Goal: Complete application form

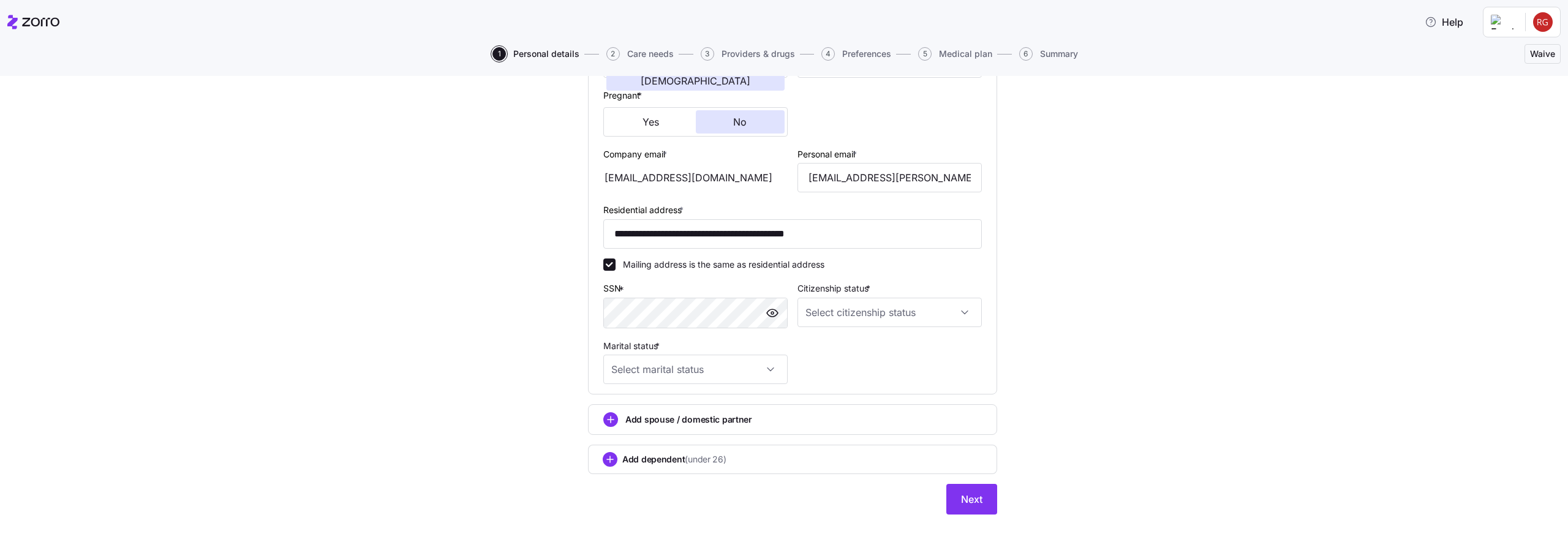
scroll to position [288, 0]
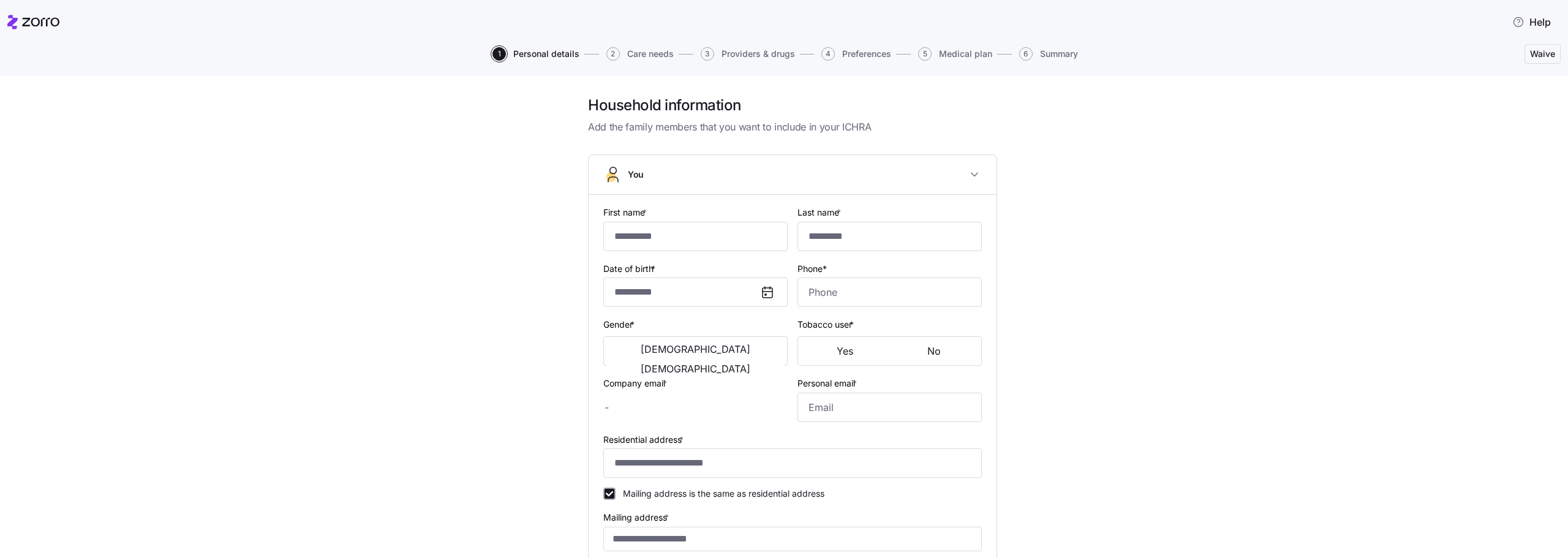
type input "*****"
type input "******"
type input "[EMAIL_ADDRESS][DOMAIN_NAME]"
type input "[EMAIL_ADDRESS][PERSON_NAME][DOMAIN_NAME]"
type input "**********"
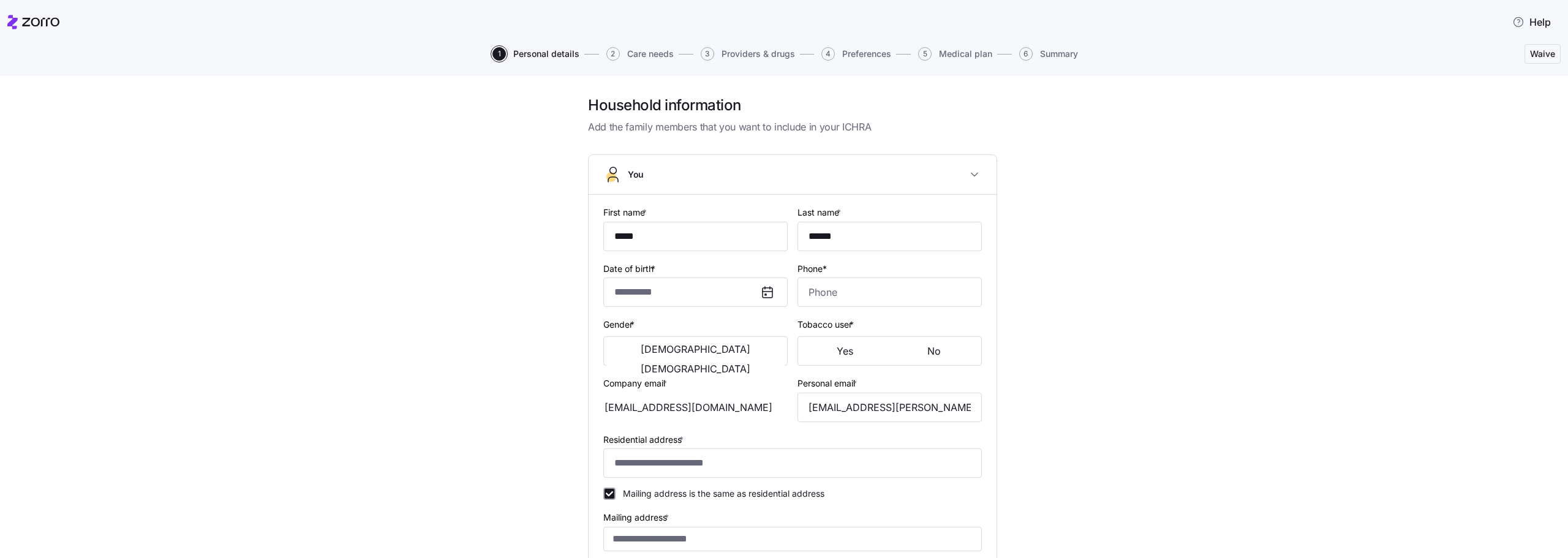
checkbox input "true"
type input "**********"
type input "[PHONE_NUMBER]"
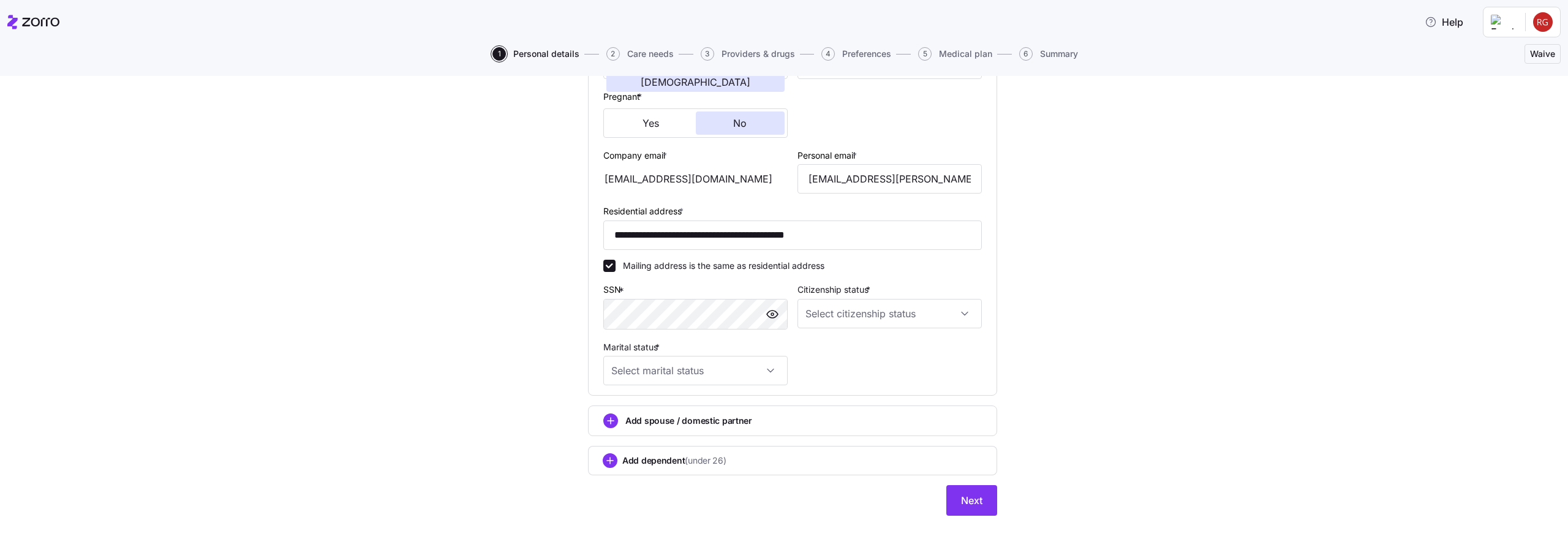
scroll to position [288, 0]
click at [739, 361] on input "Marital status *" at bounding box center [695, 369] width 185 height 29
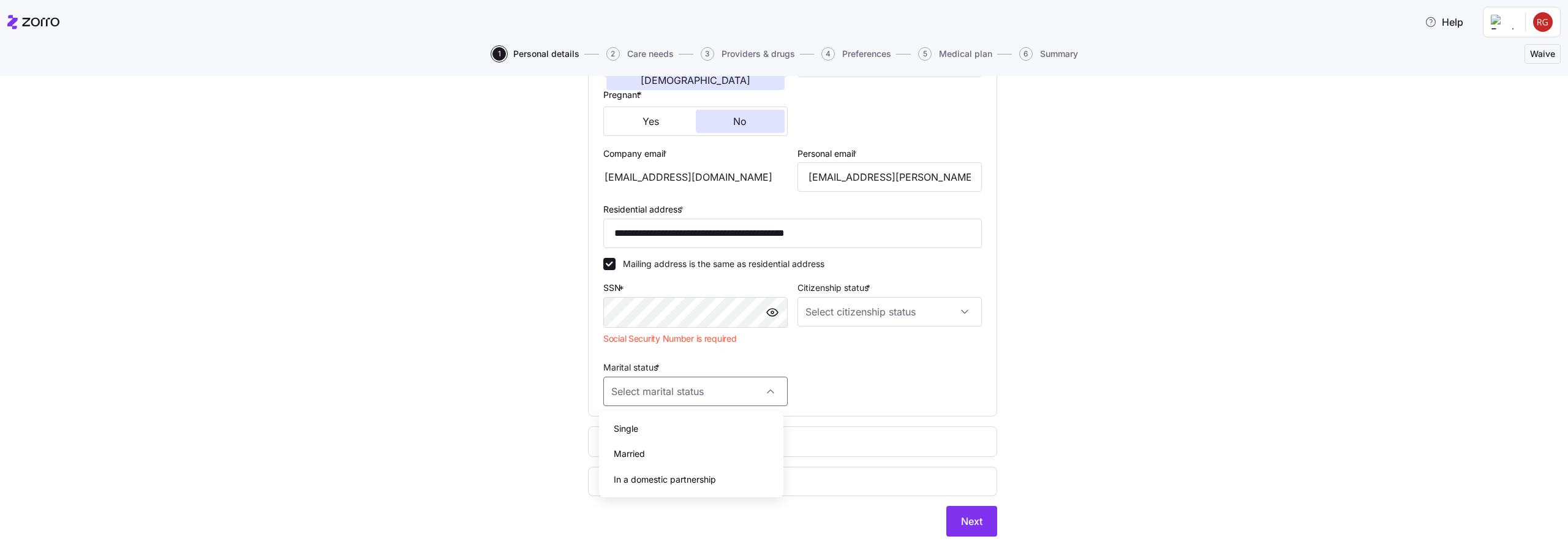
click at [669, 422] on div "Single" at bounding box center [691, 429] width 175 height 26
click at [675, 391] on input "Single" at bounding box center [695, 391] width 185 height 29
click at [659, 446] on div "Married" at bounding box center [691, 454] width 175 height 26
type input "Married"
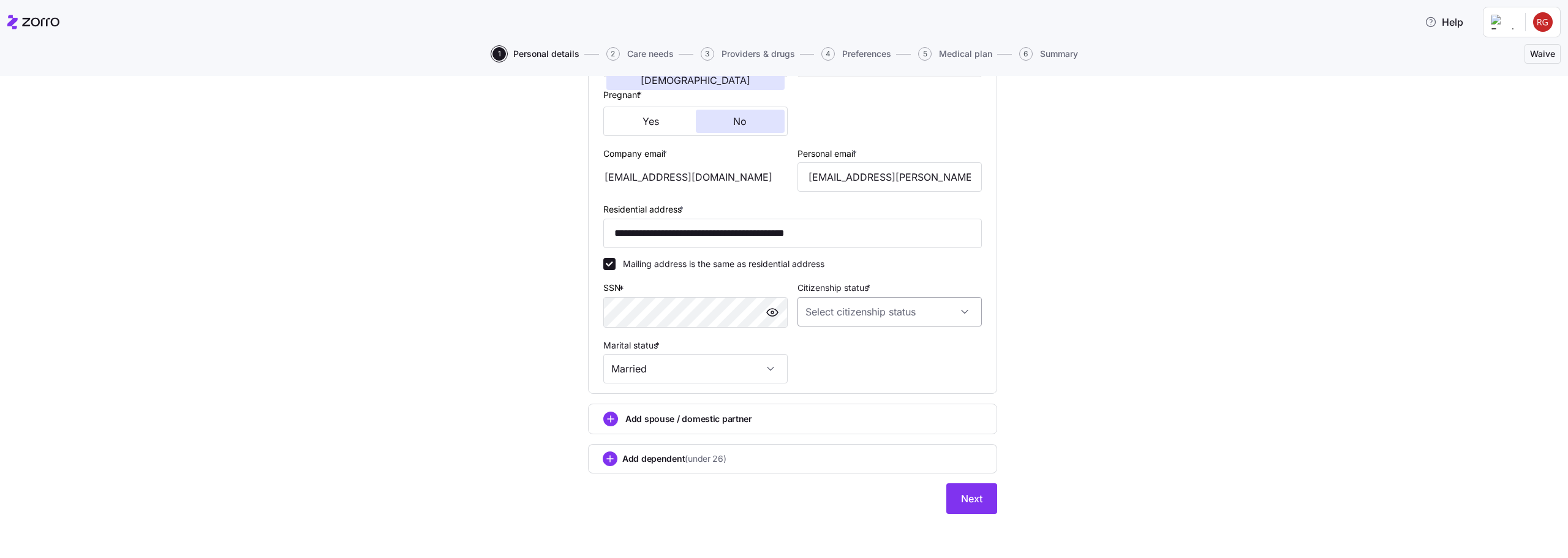
click at [855, 297] on input "Citizenship status *" at bounding box center [890, 311] width 185 height 29
click at [848, 353] on span "[DEMOGRAPHIC_DATA] citizen" at bounding box center [870, 349] width 125 height 13
type input "[DEMOGRAPHIC_DATA] citizen"
click at [949, 501] on button "Next" at bounding box center [972, 499] width 51 height 31
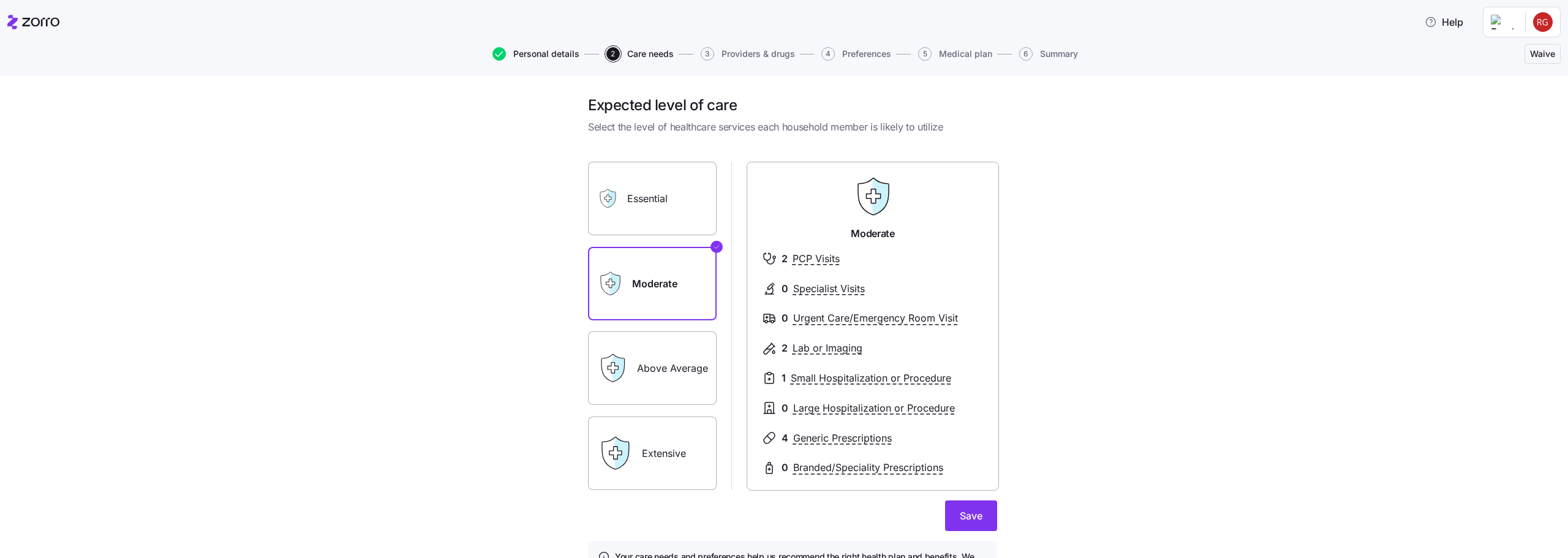
click at [546, 54] on span "Personal details" at bounding box center [547, 54] width 66 height 9
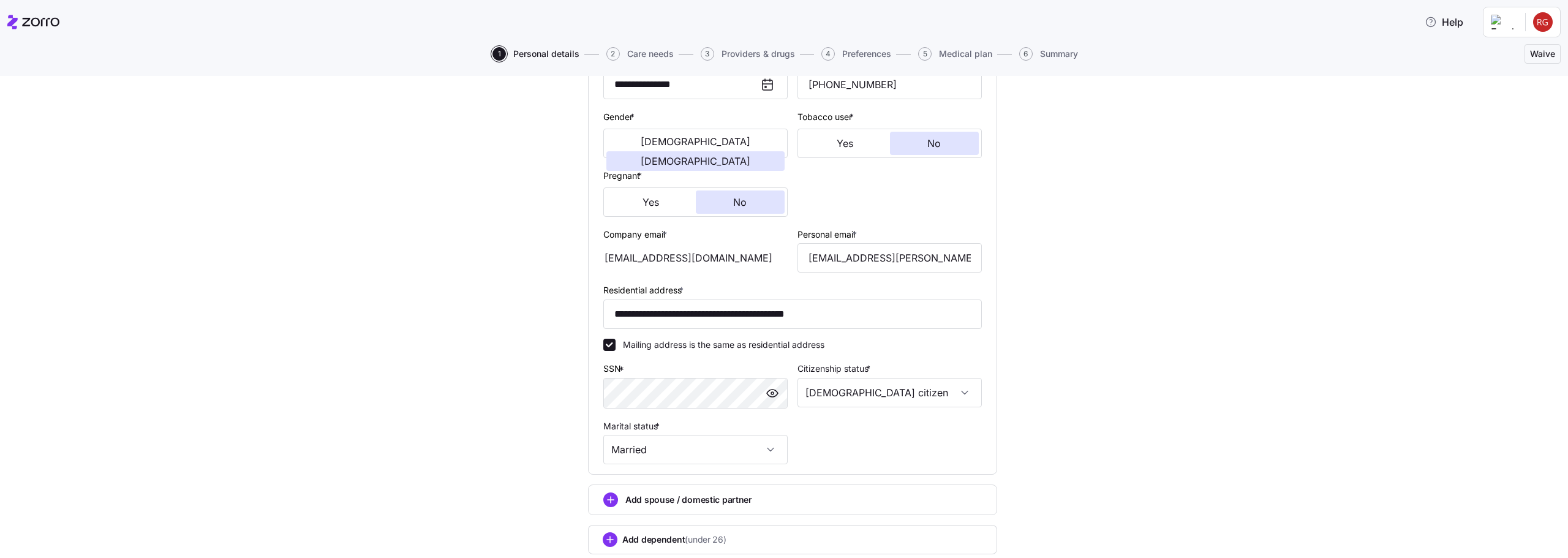
scroll to position [288, 0]
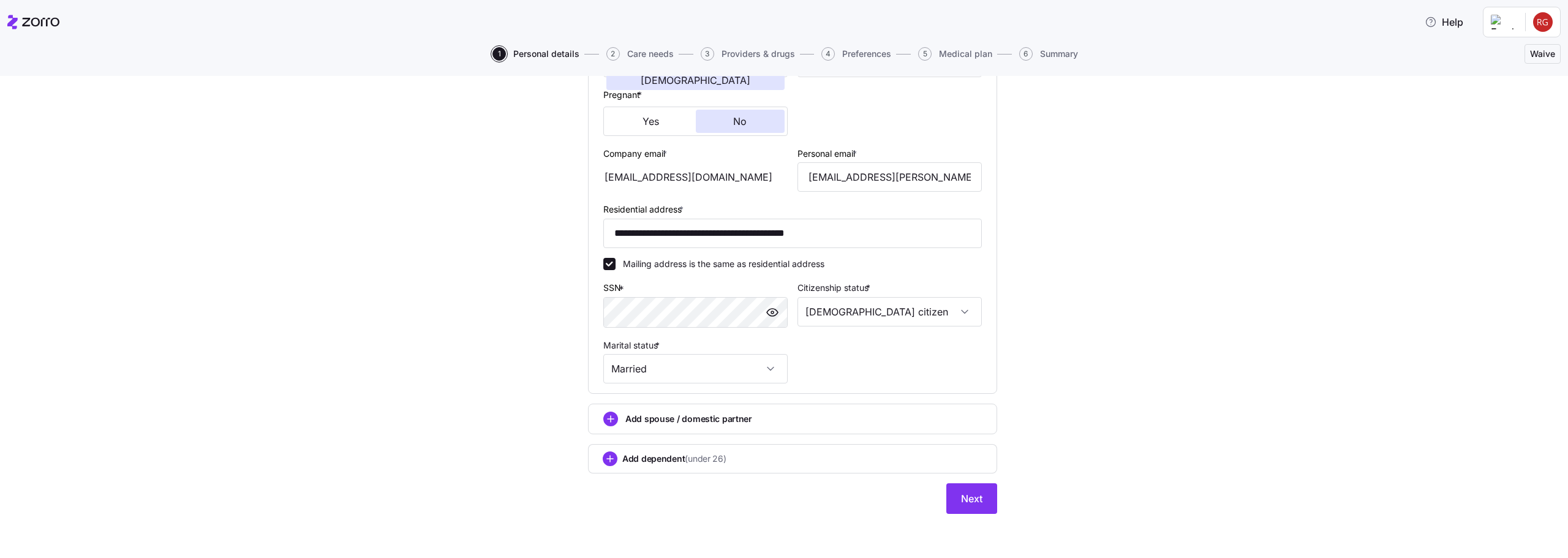
click at [657, 454] on span "Add dependent (under 26)" at bounding box center [674, 459] width 104 height 12
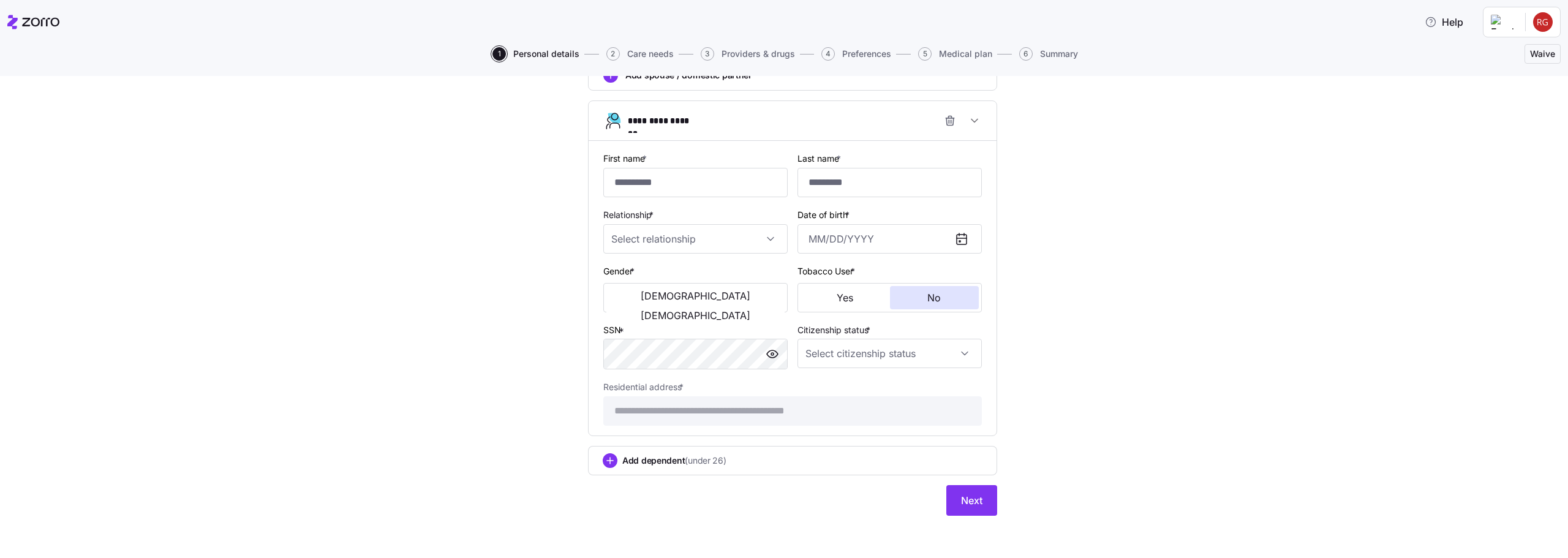
scroll to position [633, 0]
click at [629, 458] on span "Add dependent (under 26)" at bounding box center [674, 459] width 104 height 12
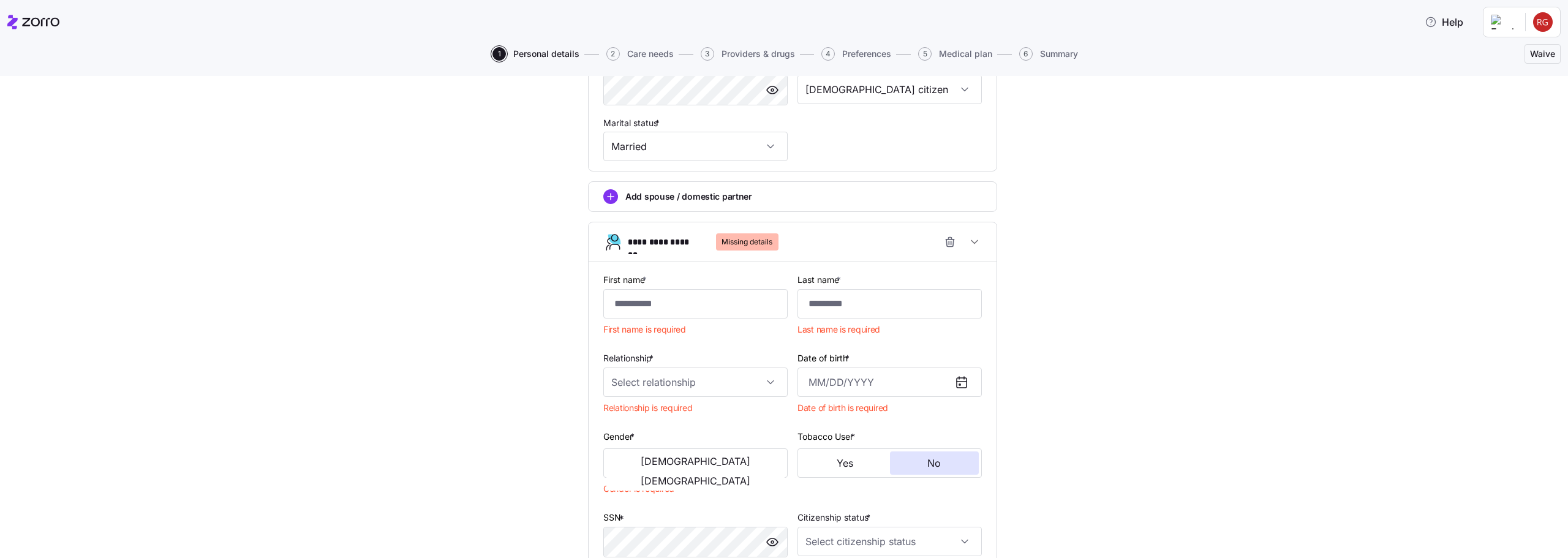
scroll to position [511, 0]
click at [654, 304] on input "First name *" at bounding box center [695, 303] width 185 height 29
type input "****"
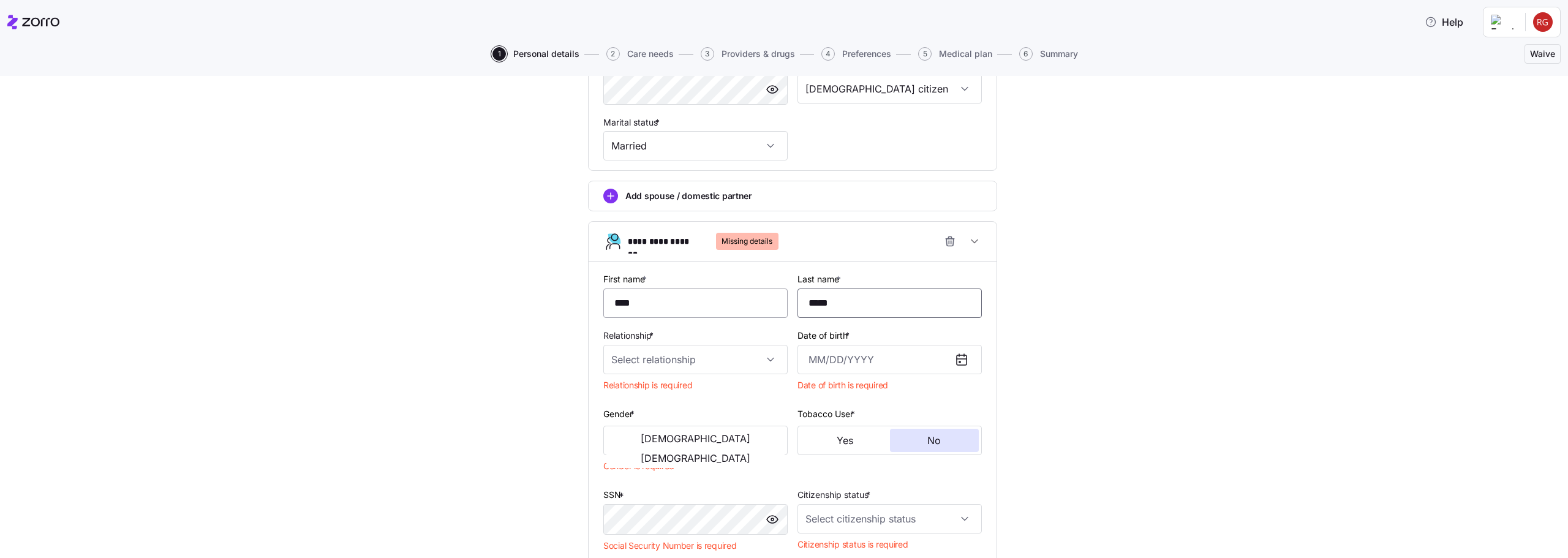
type input "*****"
click at [666, 348] on input "Relationship *" at bounding box center [695, 359] width 185 height 29
click at [657, 393] on div "Child" at bounding box center [691, 397] width 175 height 26
type input "Child"
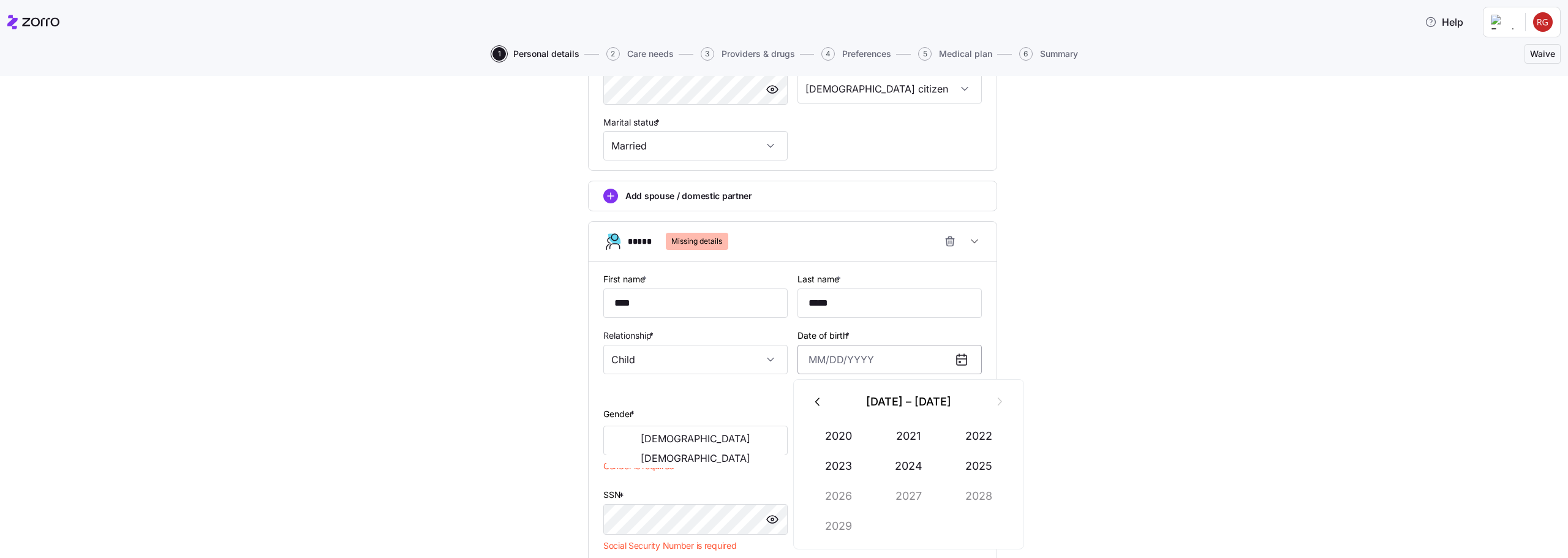
click at [863, 364] on input "Date of birth *" at bounding box center [890, 359] width 185 height 29
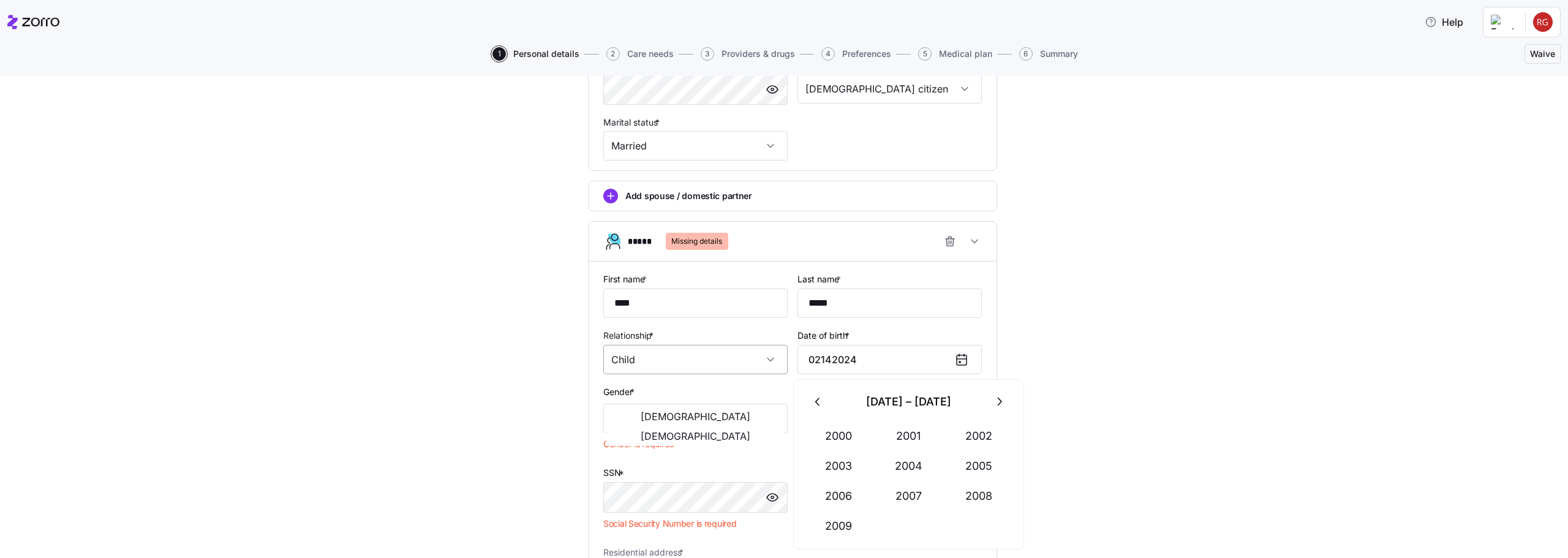
drag, startPoint x: 876, startPoint y: 361, endPoint x: 763, endPoint y: 351, distance: 113.4
click at [763, 351] on div "**********" at bounding box center [792, 430] width 388 height 329
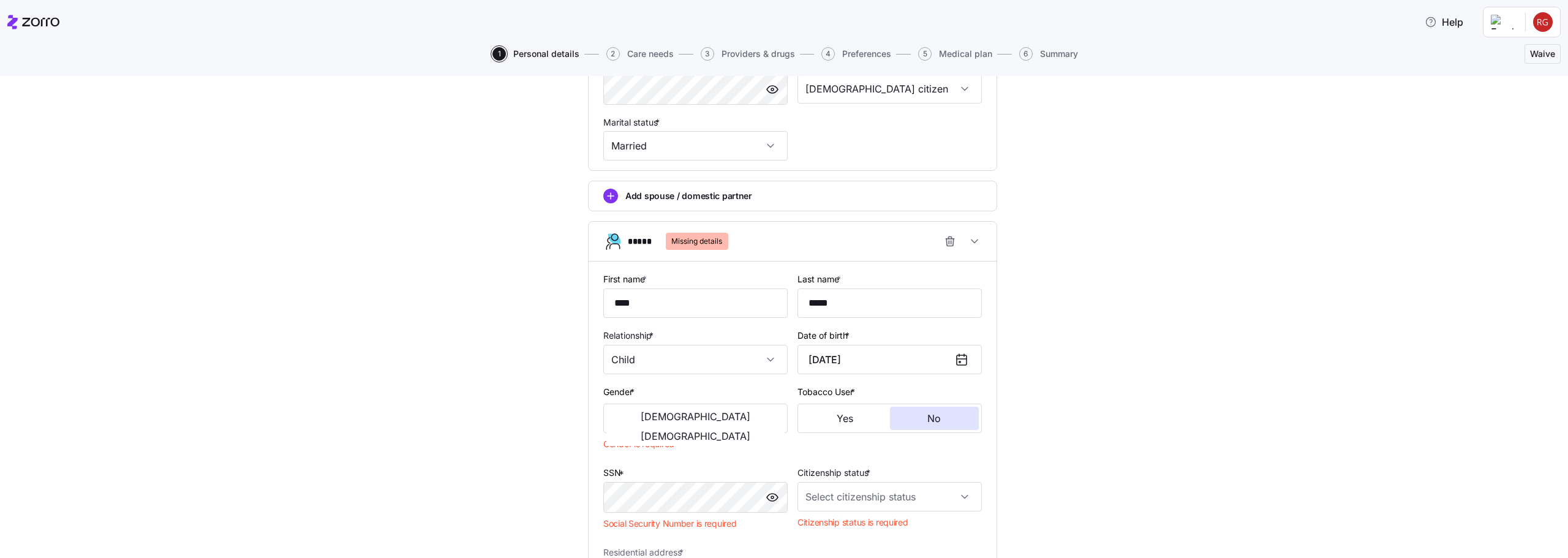
type input "February 14, 2024"
click at [1039, 361] on div "**********" at bounding box center [793, 323] width 1516 height 1478
click at [740, 426] on button "[DEMOGRAPHIC_DATA]" at bounding box center [695, 436] width 179 height 20
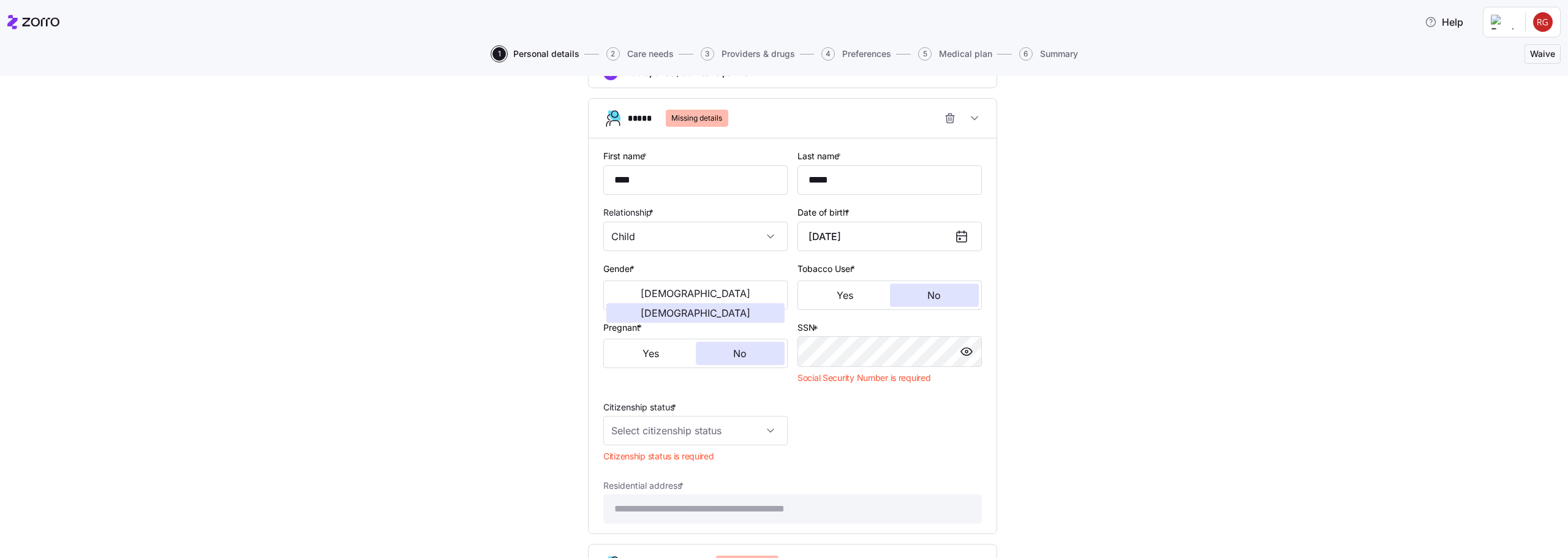
scroll to position [695, 0]
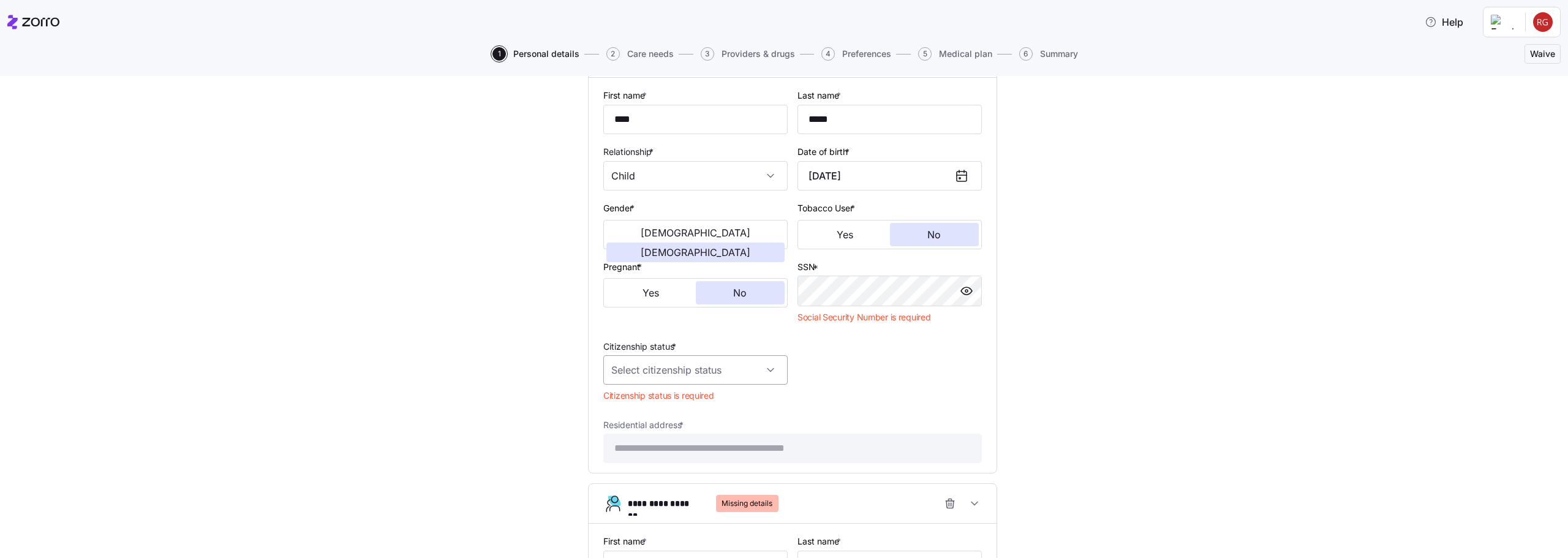
click at [655, 373] on input "Citizenship status *" at bounding box center [695, 370] width 185 height 29
click at [653, 402] on span "[DEMOGRAPHIC_DATA] citizen" at bounding box center [675, 407] width 125 height 13
type input "[DEMOGRAPHIC_DATA] citizen"
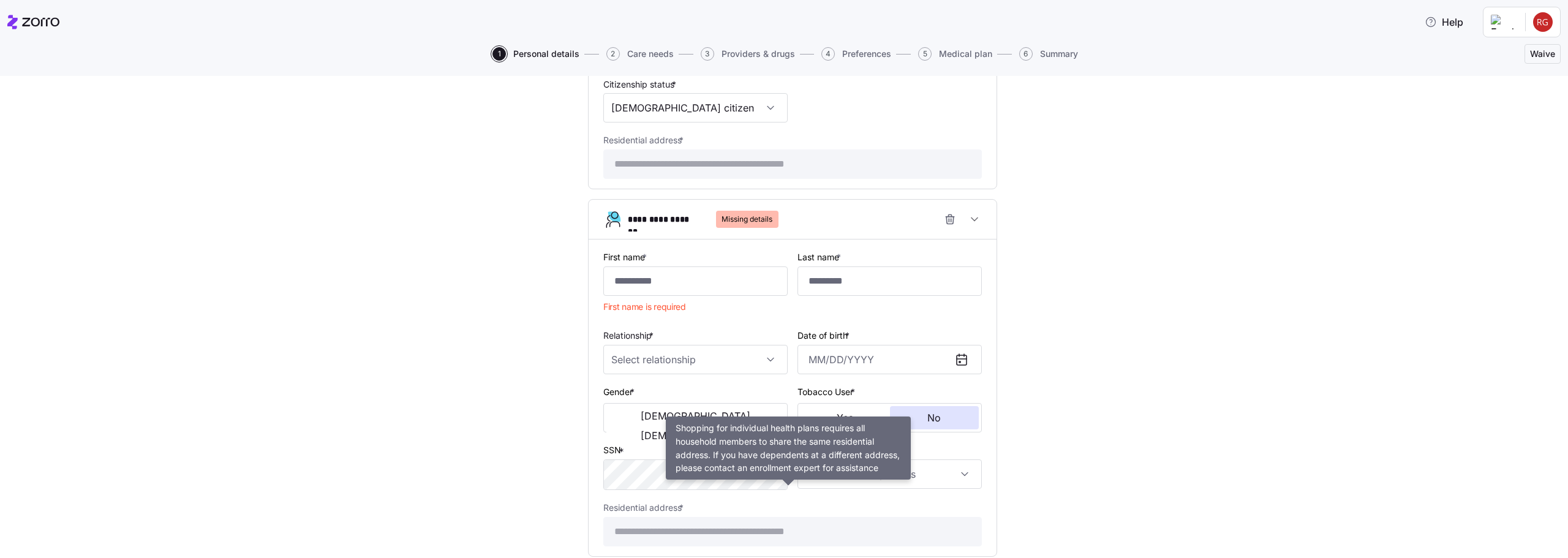
scroll to position [1079, 0]
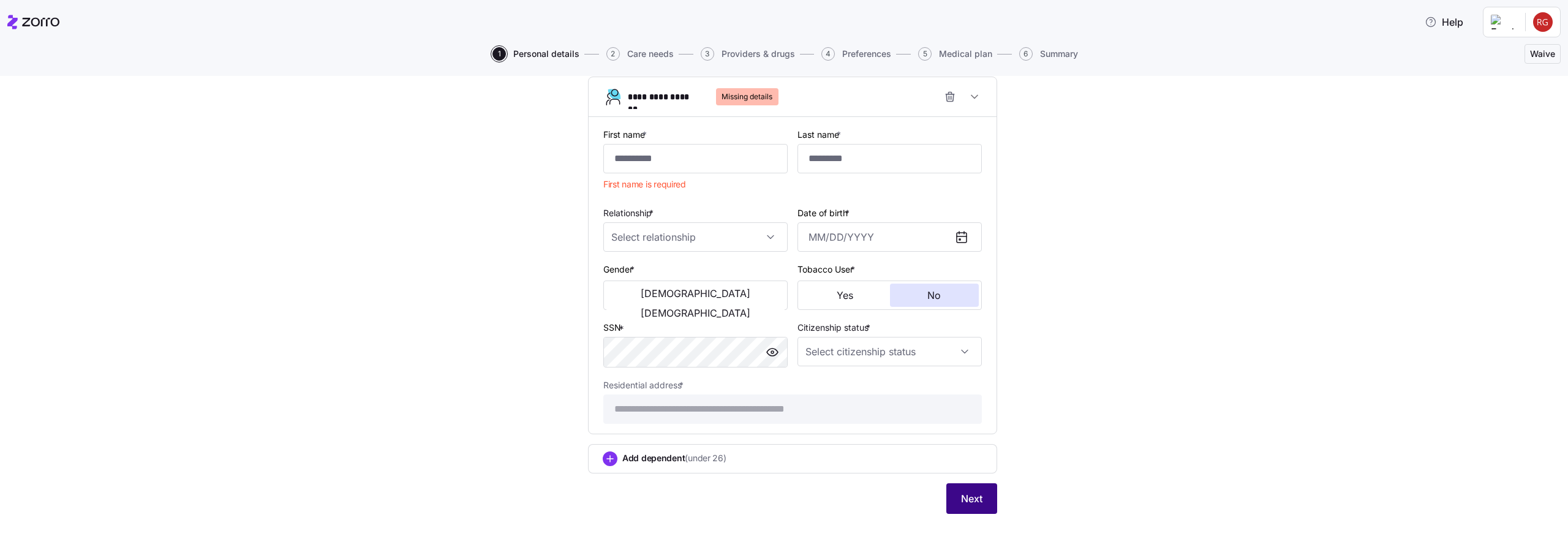
click at [952, 511] on button "Next" at bounding box center [972, 499] width 51 height 31
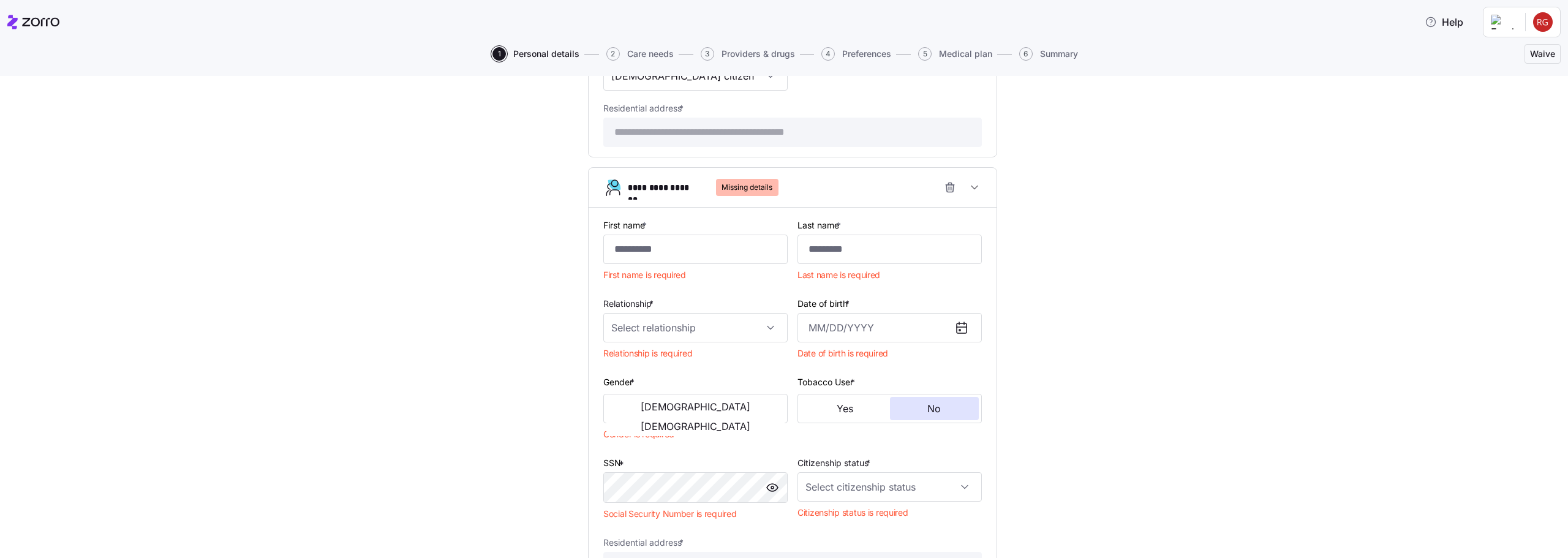
scroll to position [901, 0]
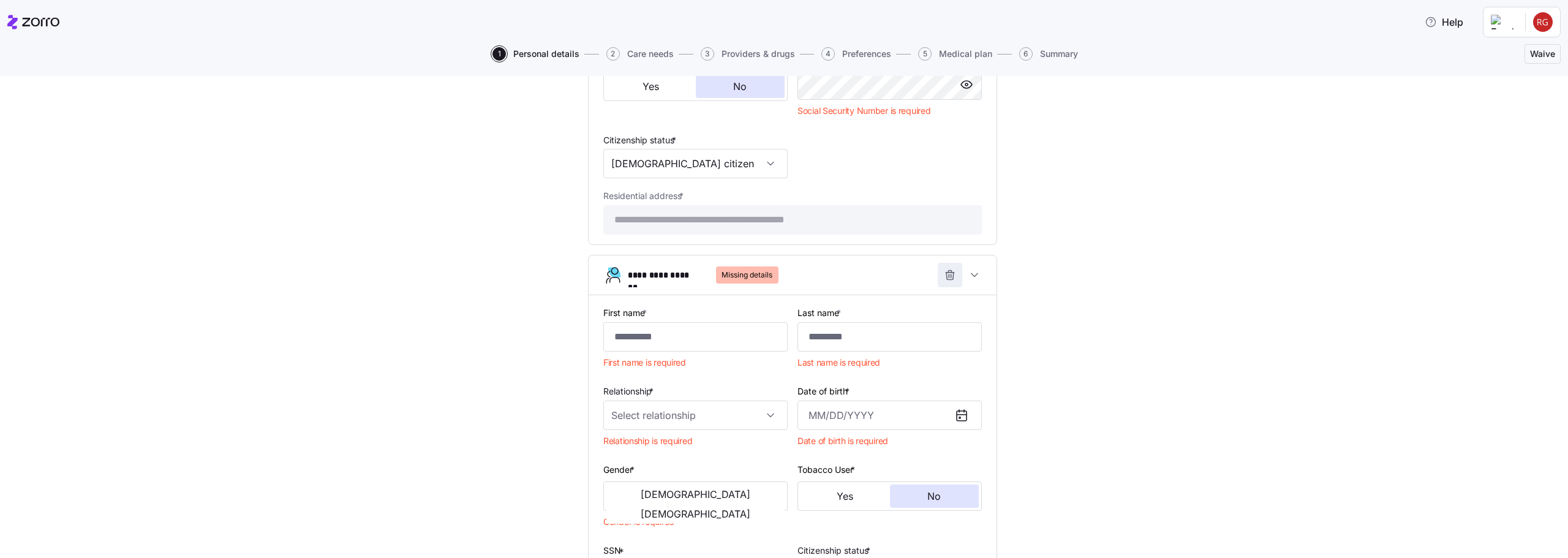
click at [939, 276] on span "button" at bounding box center [950, 275] width 23 height 23
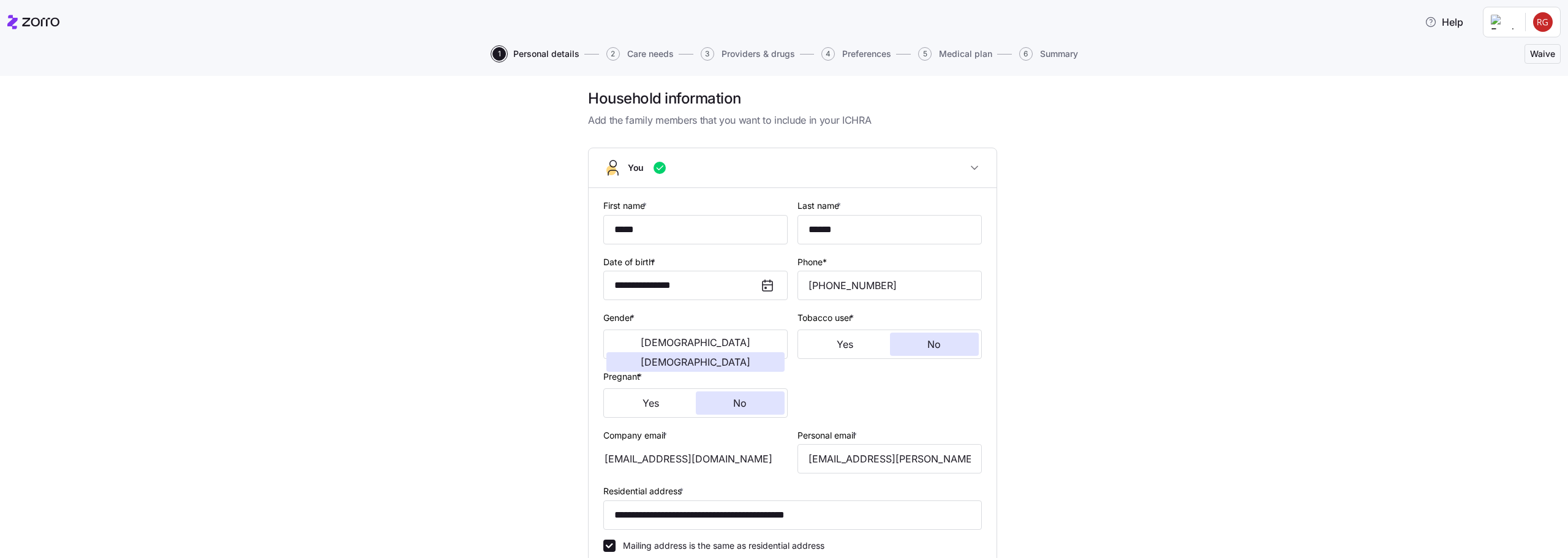
scroll to position [0, 0]
